Goal: Information Seeking & Learning: Find specific fact

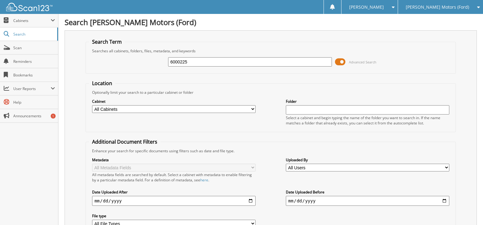
type input "6000225"
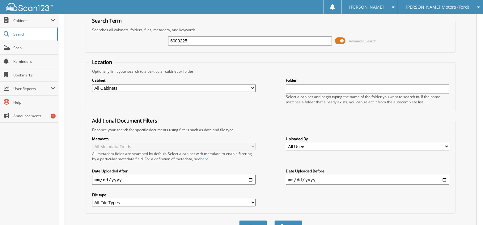
scroll to position [31, 0]
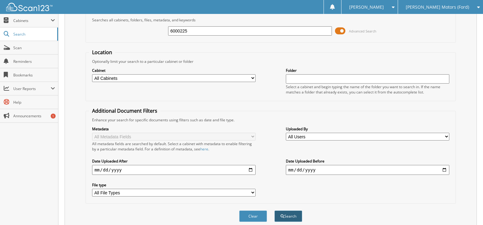
click at [282, 213] on button "Search" at bounding box center [288, 215] width 28 height 11
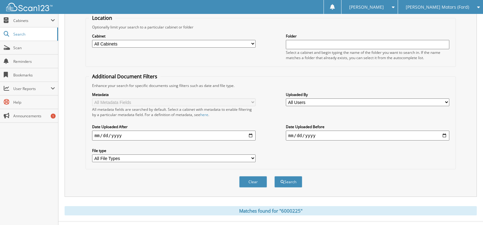
scroll to position [78, 0]
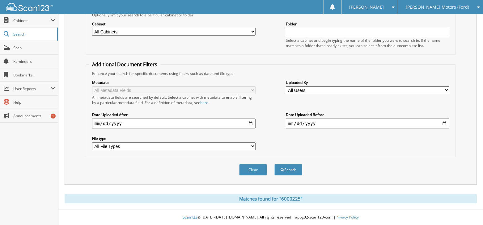
click at [267, 199] on div "Matches found for "6000225"" at bounding box center [271, 198] width 412 height 9
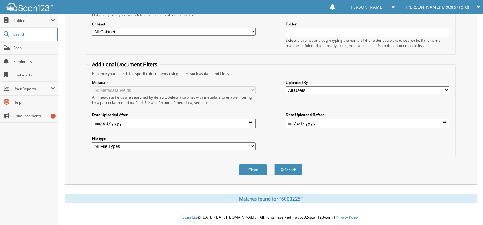
click at [243, 186] on div "Search Term Searches all cabinets, folders, files, metadata, and keywords 60002…" at bounding box center [271, 78] width 412 height 250
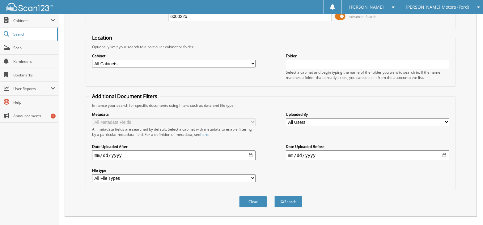
scroll to position [0, 0]
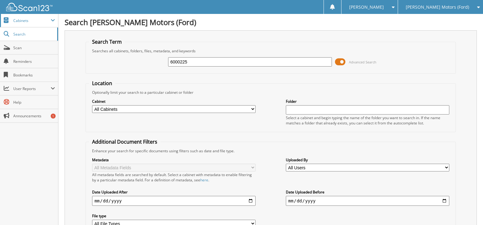
click at [35, 23] on span "Cabinets" at bounding box center [29, 20] width 58 height 13
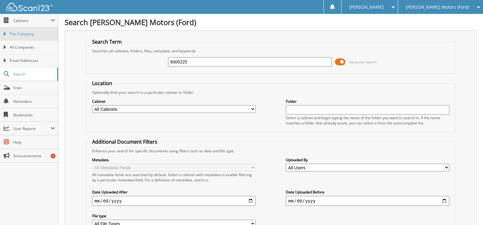
click at [38, 36] on span "This Company" at bounding box center [32, 34] width 45 height 6
